Goal: Transaction & Acquisition: Purchase product/service

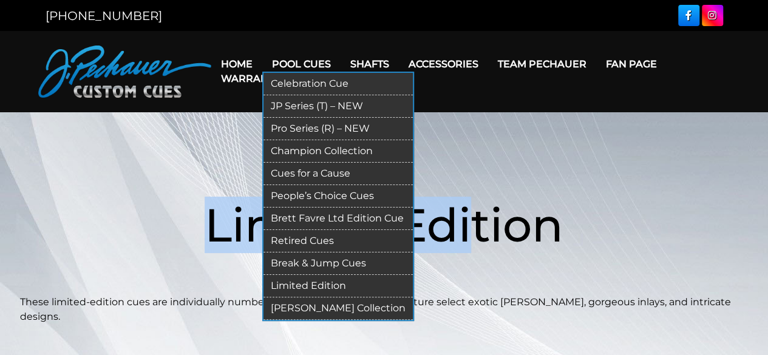
click at [286, 124] on link "Pro Series (R) – NEW" at bounding box center [337, 129] width 149 height 22
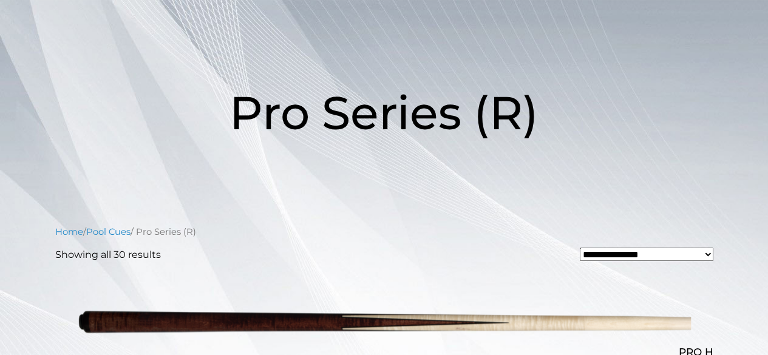
scroll to position [112, 0]
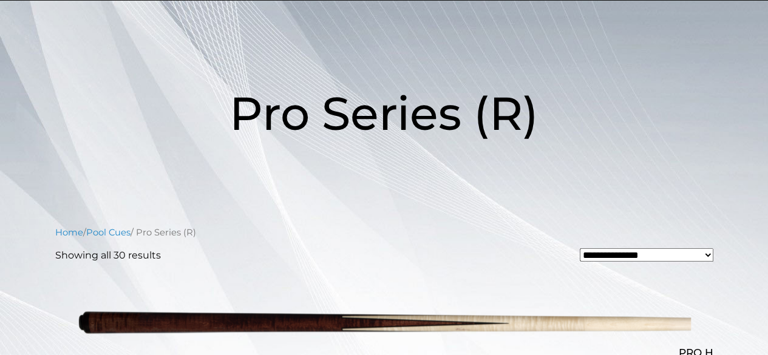
click at [346, 157] on h1 "Pro Series (R)" at bounding box center [384, 113] width 728 height 140
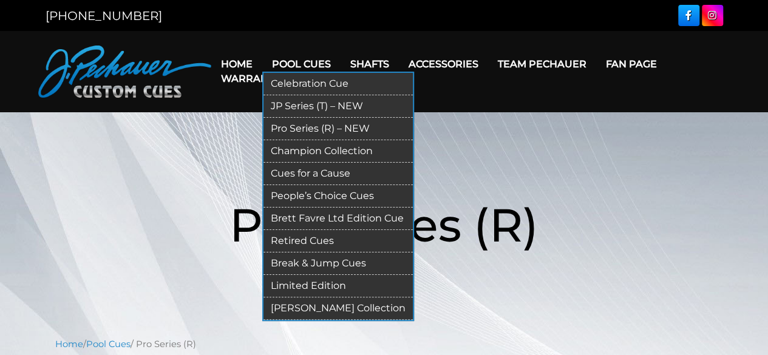
click at [305, 281] on link "Limited Edition" at bounding box center [337, 286] width 149 height 22
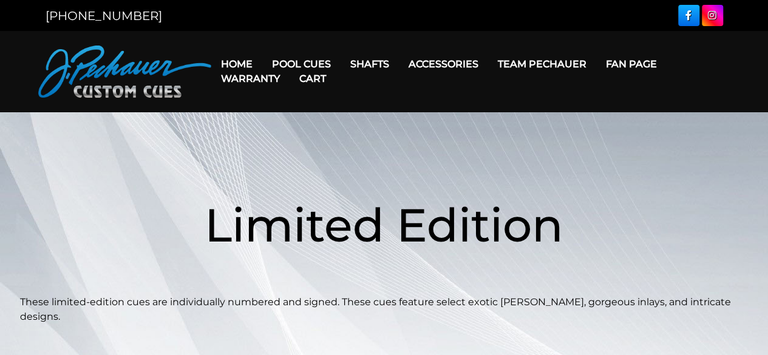
click at [290, 64] on link "Cart" at bounding box center [312, 78] width 46 height 31
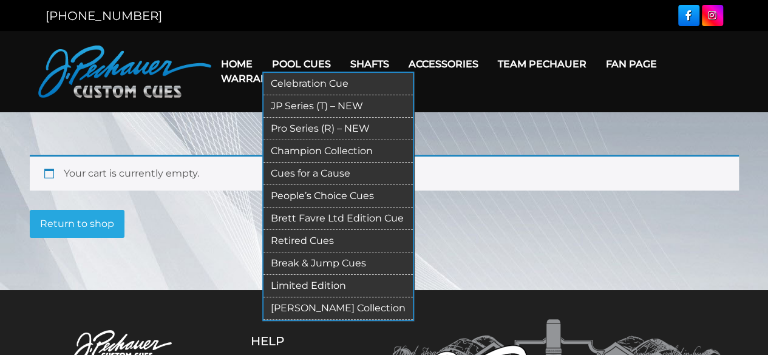
click at [293, 124] on link "Pro Series (R) – NEW" at bounding box center [337, 129] width 149 height 22
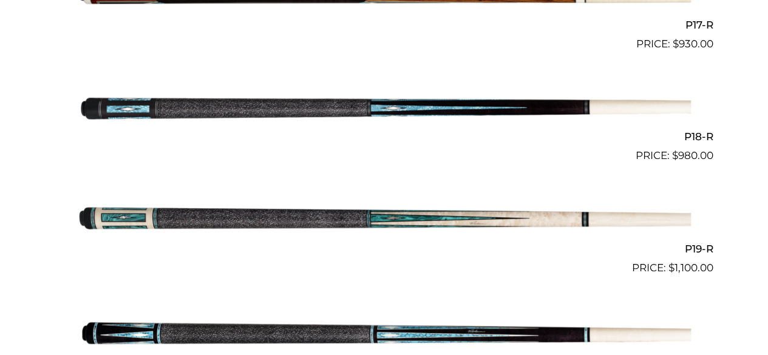
scroll to position [2229, 0]
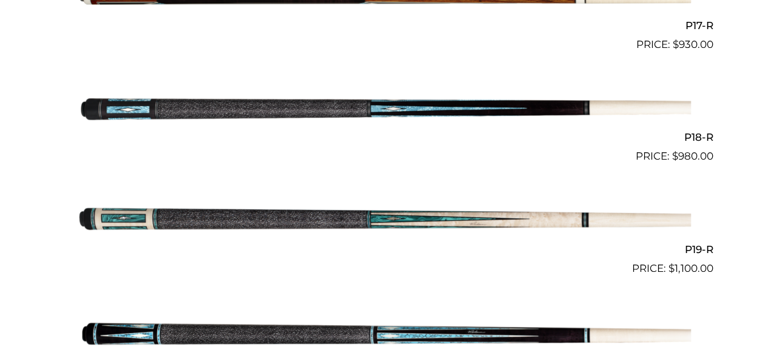
click at [377, 220] on img at bounding box center [384, 220] width 613 height 102
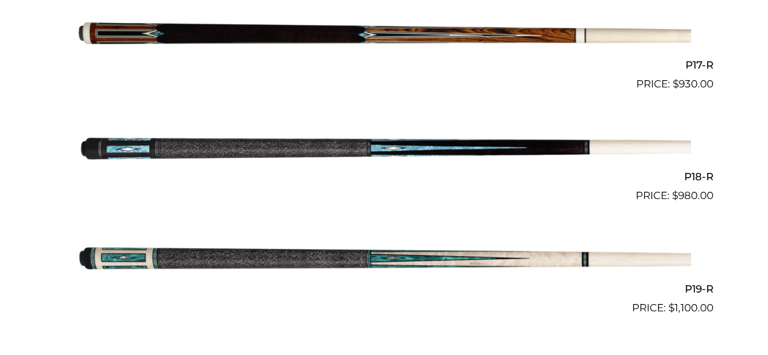
scroll to position [2187, 0]
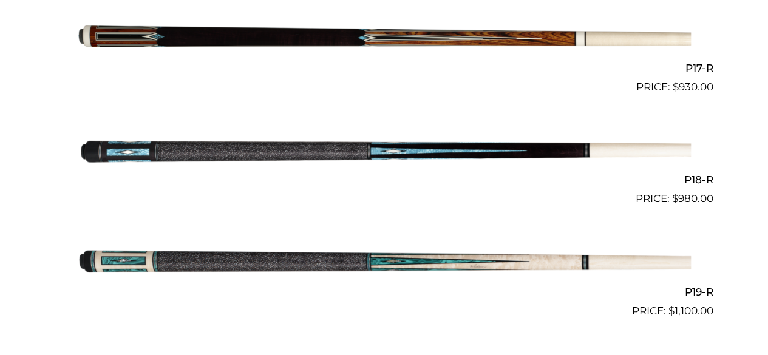
click at [268, 152] on img at bounding box center [384, 151] width 613 height 102
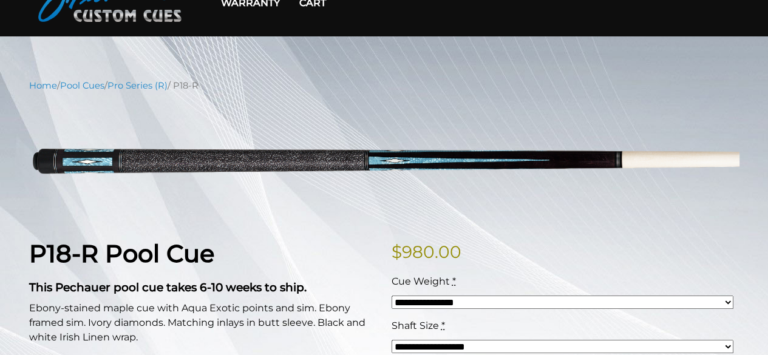
scroll to position [107, 0]
